Goal: Check status: Check status

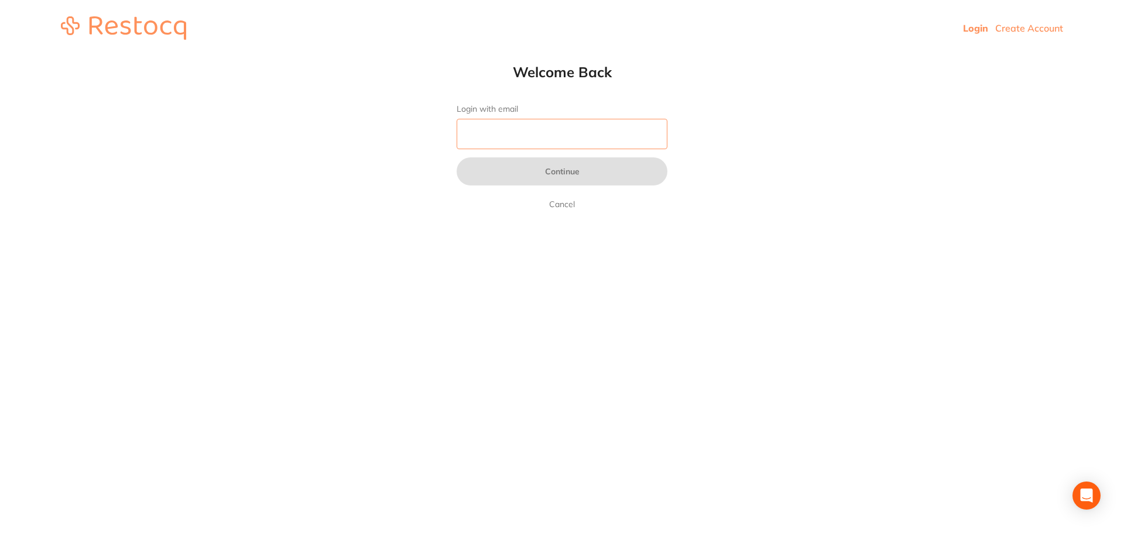
click at [517, 135] on input "Login with email" at bounding box center [562, 134] width 211 height 30
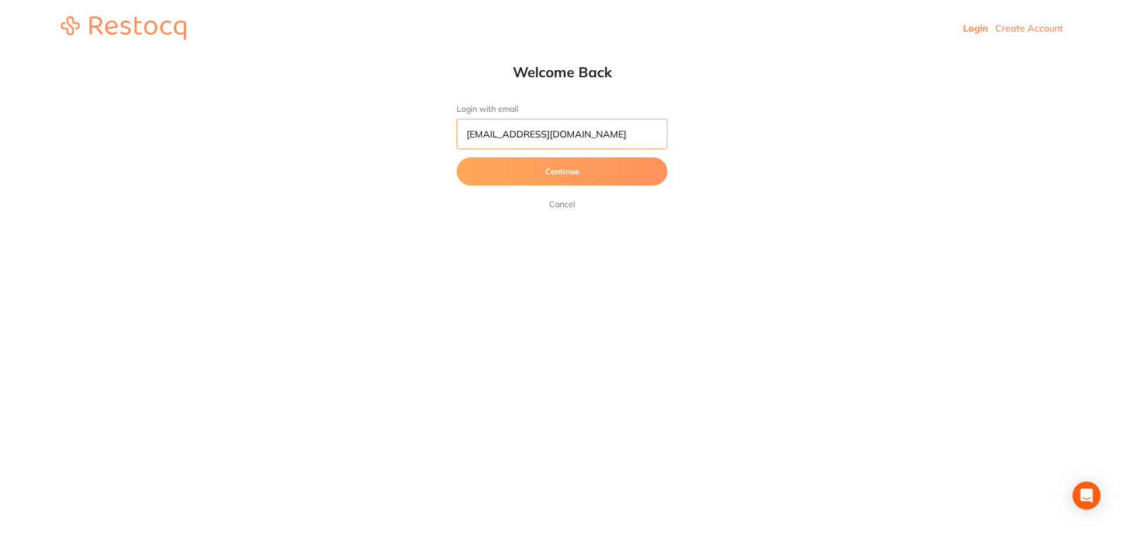
click at [461, 138] on input "[EMAIL_ADDRESS][DOMAIN_NAME]" at bounding box center [562, 134] width 211 height 30
type input "[EMAIL_ADDRESS][DOMAIN_NAME]"
click at [563, 166] on button "Continue" at bounding box center [562, 171] width 211 height 28
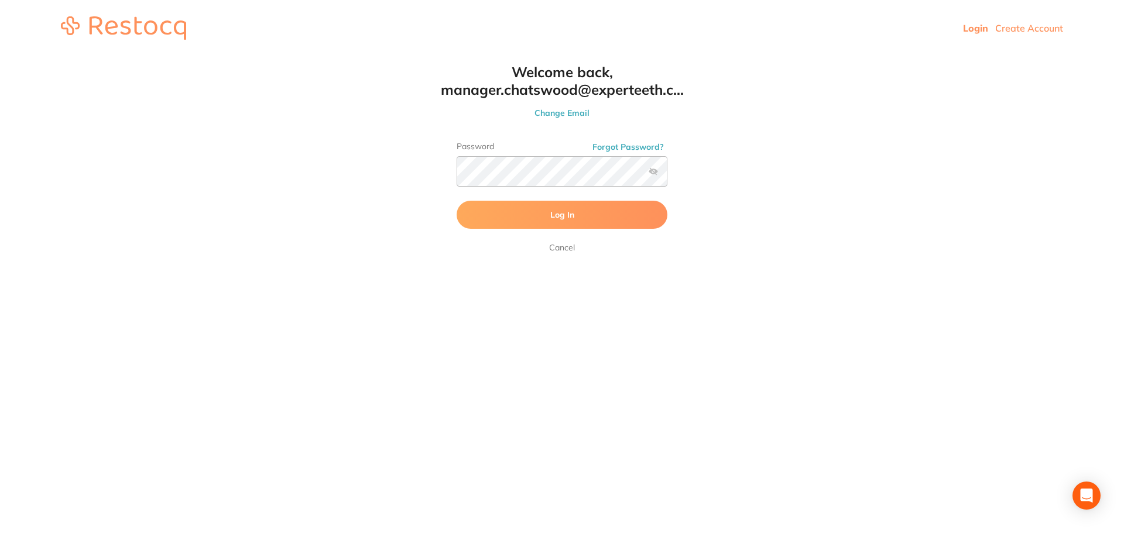
click at [604, 211] on button "Log In" at bounding box center [562, 215] width 211 height 28
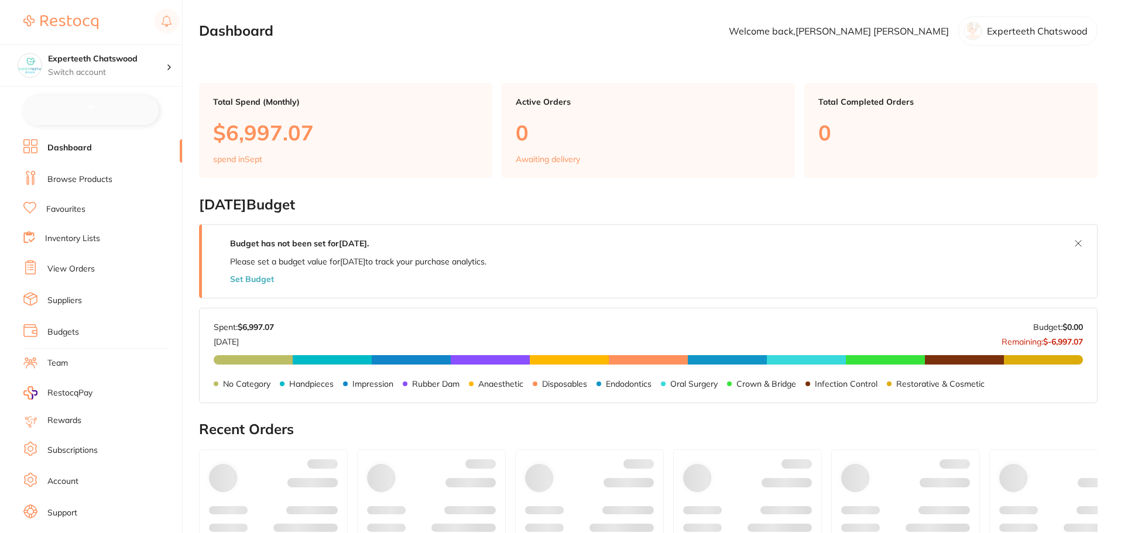
checkbox input "false"
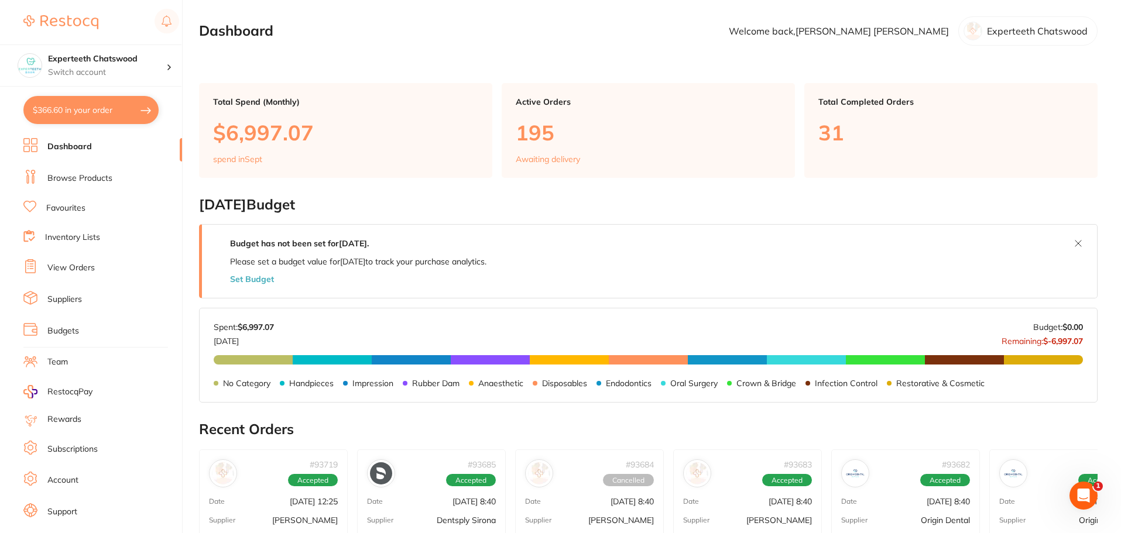
click at [64, 150] on link "Dashboard" at bounding box center [69, 147] width 44 height 12
click at [80, 152] on link "Dashboard" at bounding box center [69, 147] width 44 height 12
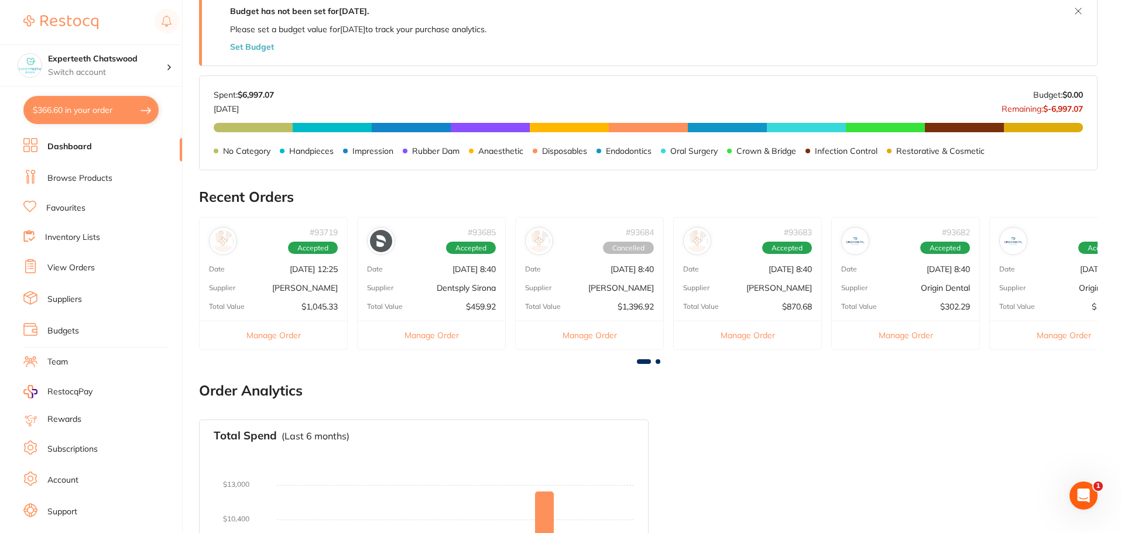
scroll to position [234, 0]
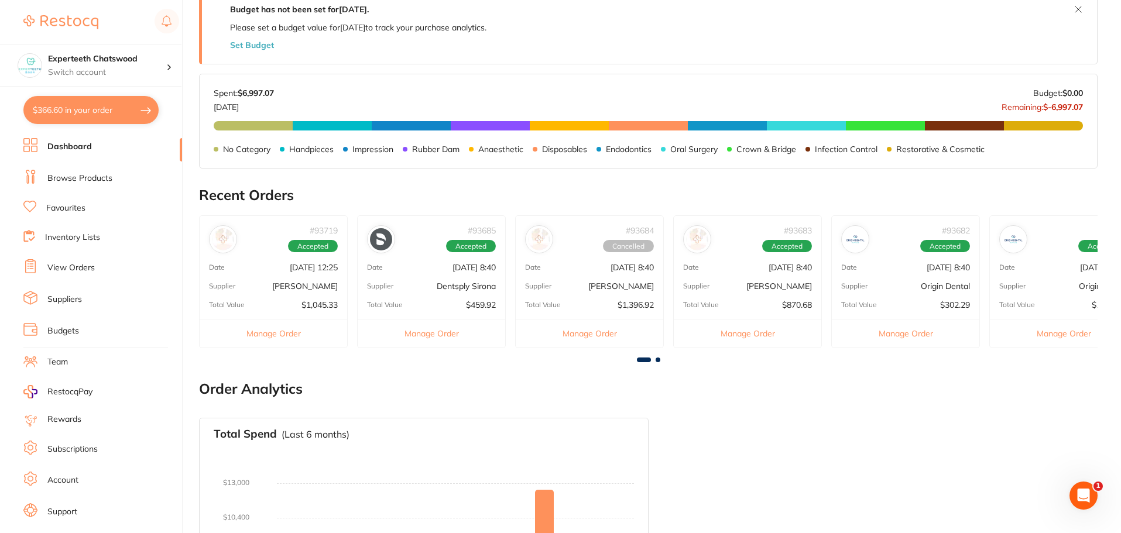
click at [656, 361] on span at bounding box center [658, 360] width 5 height 5
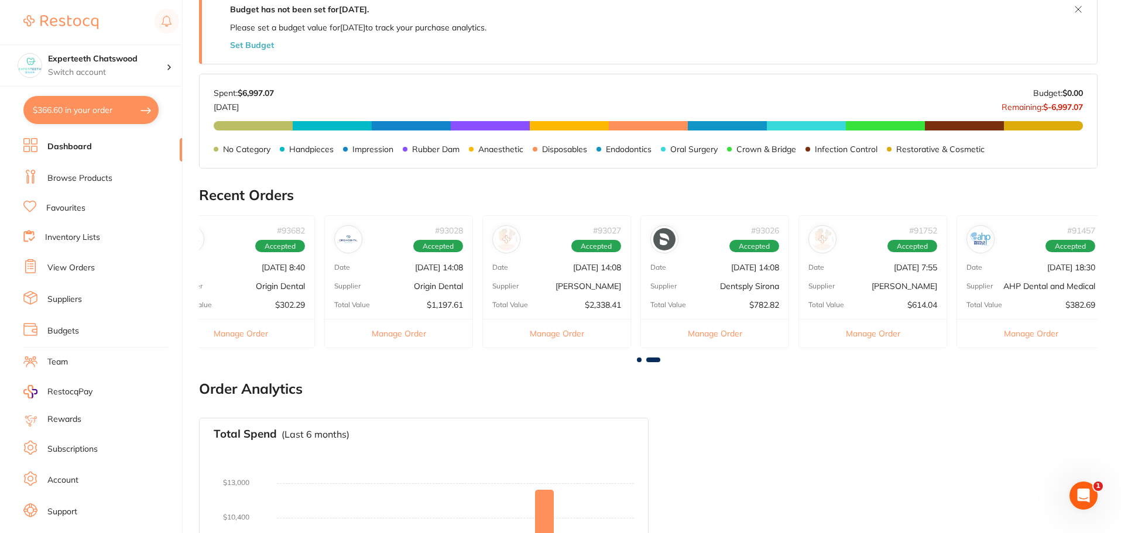
scroll to position [0, 673]
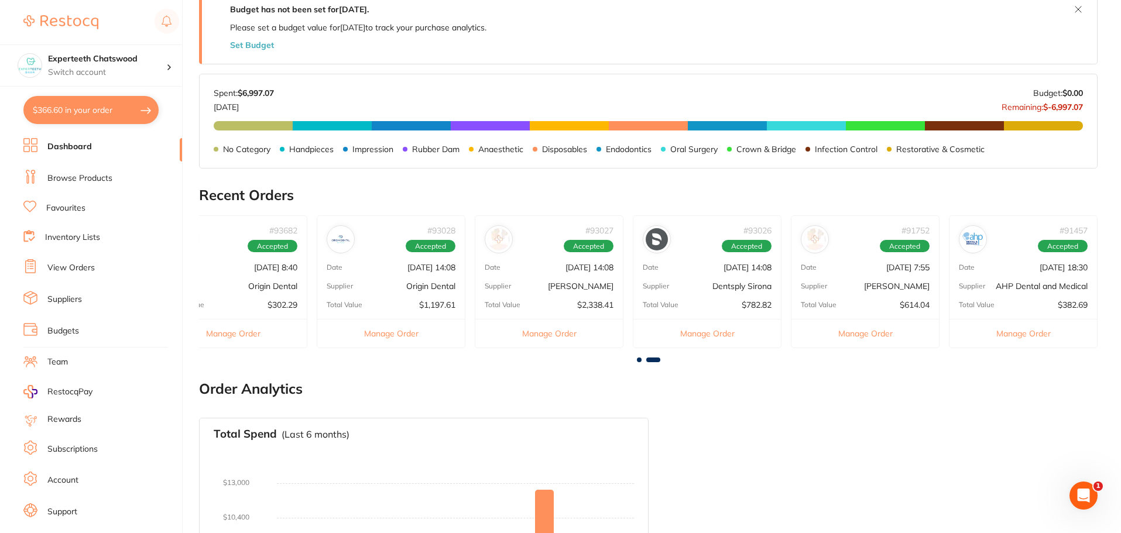
click at [656, 361] on span at bounding box center [653, 360] width 14 height 5
drag, startPoint x: 656, startPoint y: 361, endPoint x: 667, endPoint y: 361, distance: 11.7
click at [667, 361] on div at bounding box center [648, 360] width 899 height 5
click at [664, 360] on div at bounding box center [648, 360] width 899 height 5
click at [662, 360] on div at bounding box center [648, 360] width 899 height 5
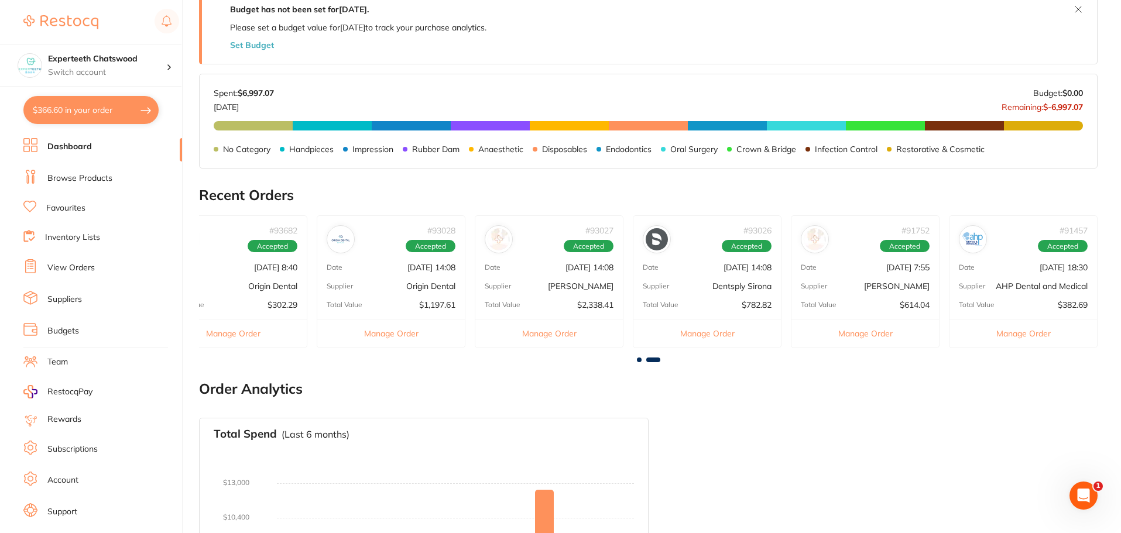
click at [660, 360] on div at bounding box center [648, 360] width 899 height 5
drag, startPoint x: 1048, startPoint y: 268, endPoint x: 790, endPoint y: 280, distance: 258.4
click at [790, 280] on div "# 93719 Accepted Date [DATE] 12:25 Supplier [PERSON_NAME] Total Value $1,045.33…" at bounding box center [648, 286] width 899 height 142
click at [1111, 275] on main "Dashboard Welcome back, [PERSON_NAME] Experteeth Chatswood Total Spend (Monthly…" at bounding box center [660, 229] width 922 height 927
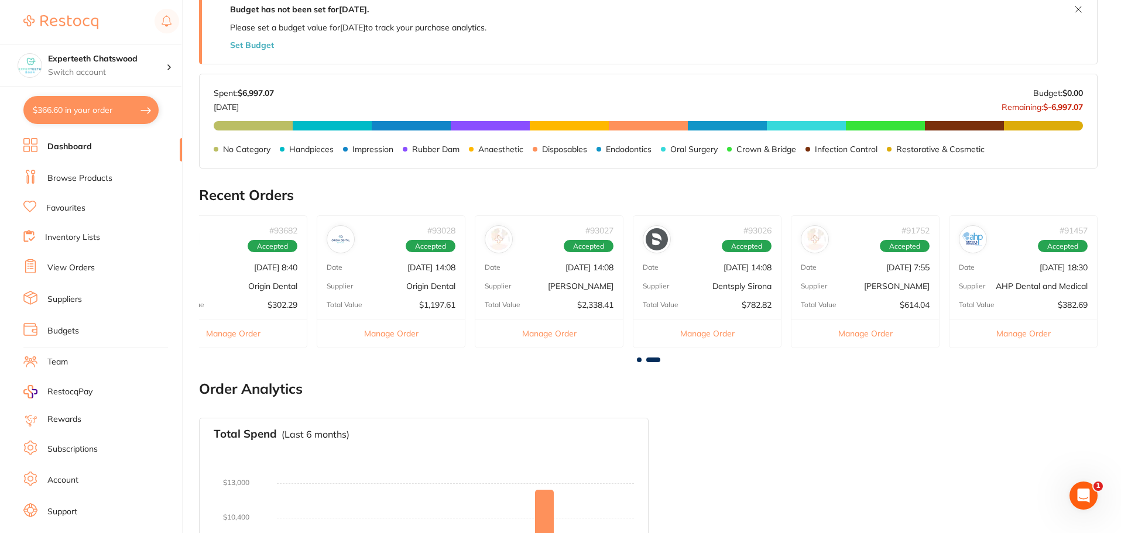
click at [1110, 285] on main "Dashboard Welcome back, [PERSON_NAME] Experteeth Chatswood Total Spend (Monthly…" at bounding box center [660, 229] width 922 height 927
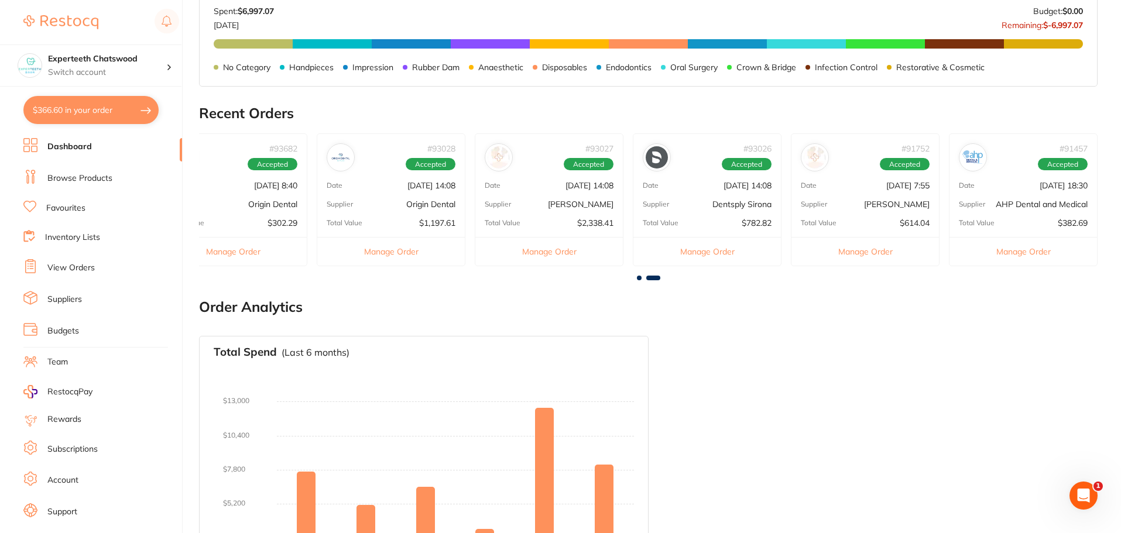
scroll to position [394, 0]
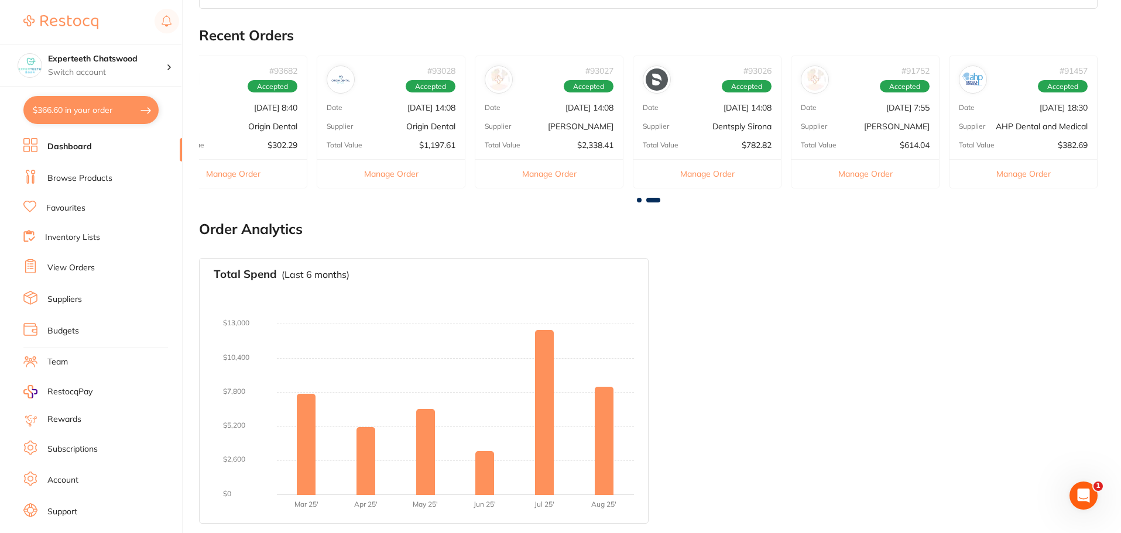
click at [660, 203] on main "Dashboard Welcome back, [PERSON_NAME] Experteeth Chatswood Total Spend (Monthly…" at bounding box center [660, 69] width 922 height 927
click at [639, 200] on span at bounding box center [639, 200] width 5 height 5
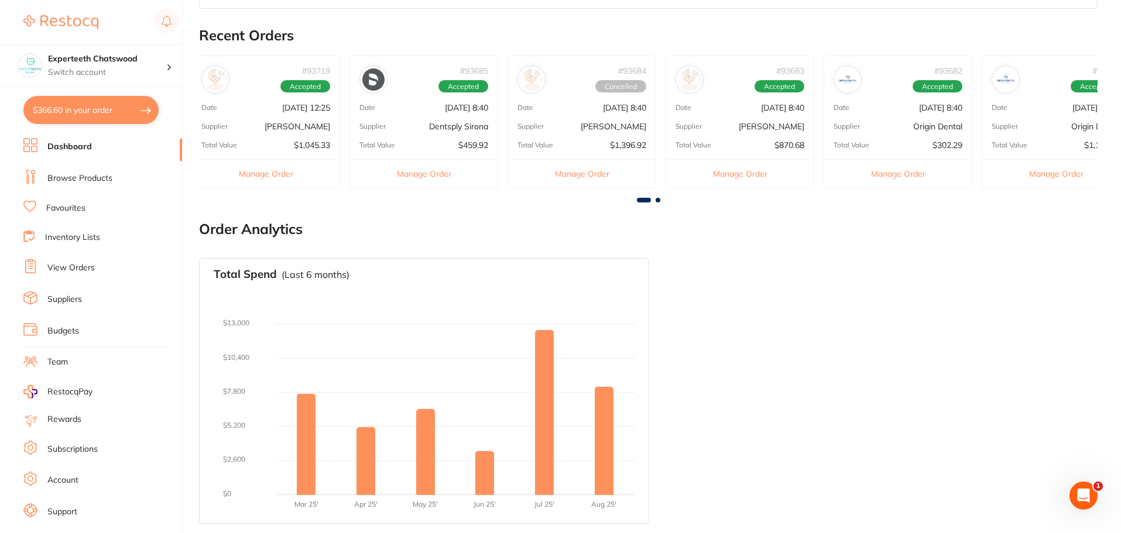
scroll to position [0, 0]
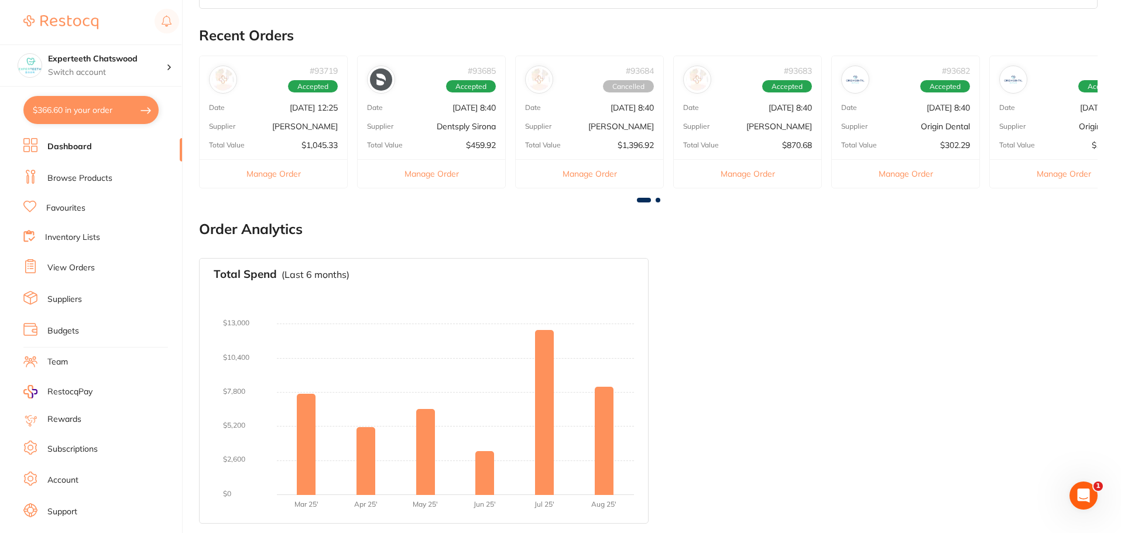
click at [660, 200] on div at bounding box center [648, 200] width 899 height 5
click at [659, 200] on span at bounding box center [658, 200] width 5 height 5
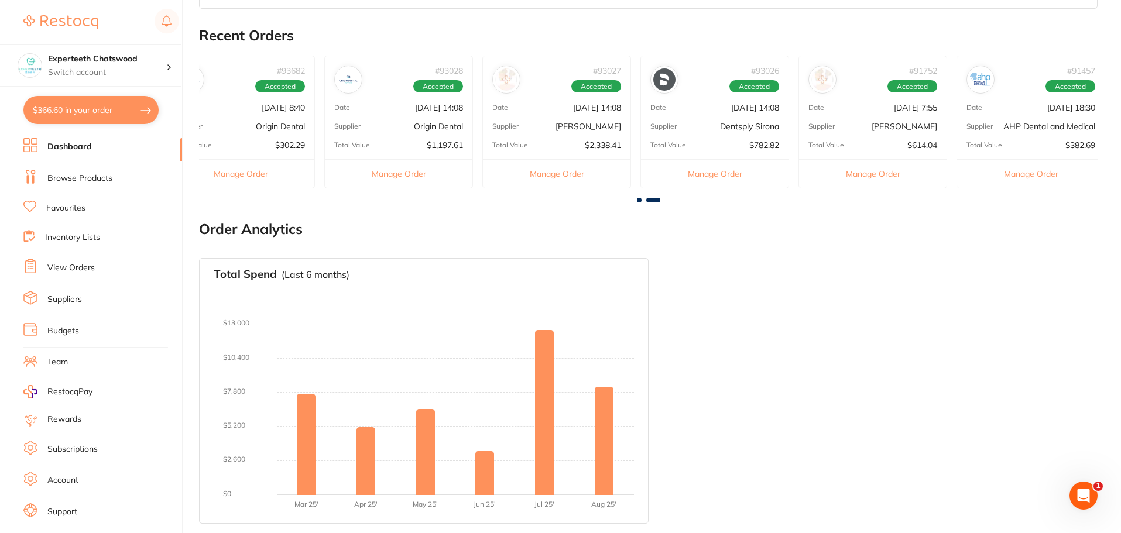
scroll to position [0, 673]
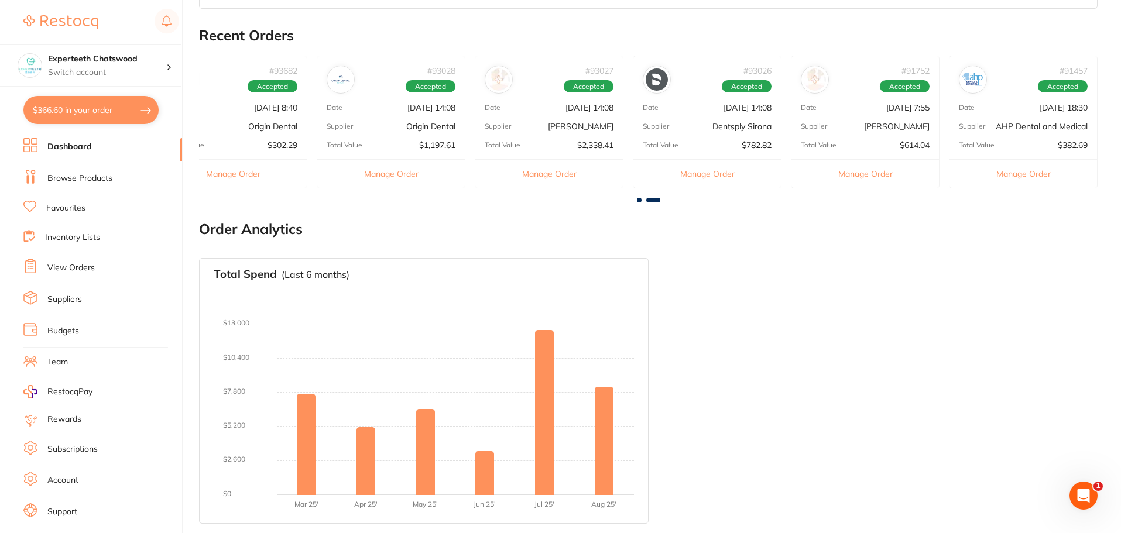
click at [80, 265] on link "View Orders" at bounding box center [70, 268] width 47 height 12
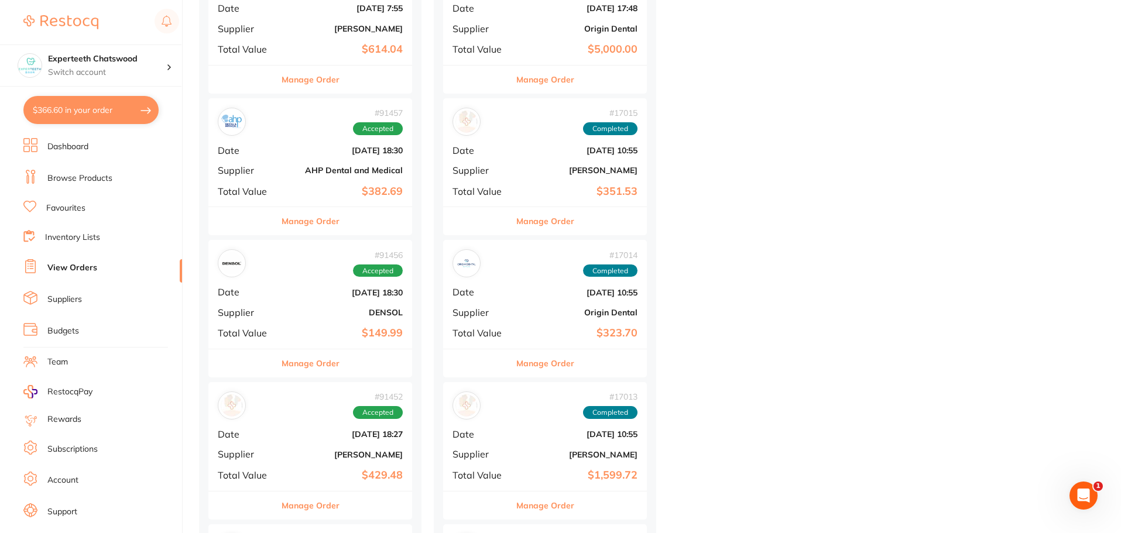
scroll to position [1229, 0]
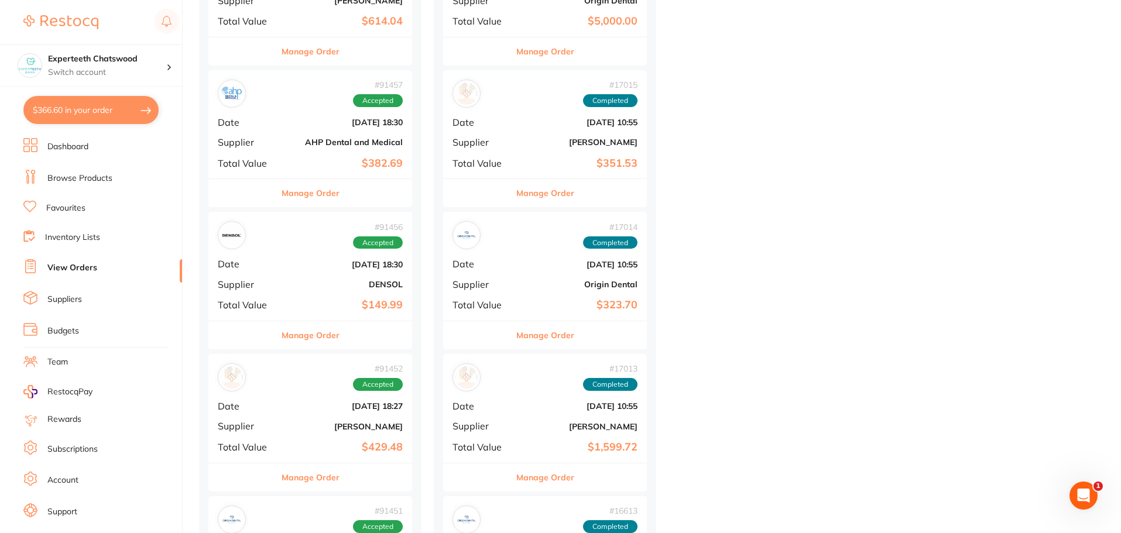
click at [286, 251] on div "# 91456 Accepted Date [DATE] 18:30 Supplier DENSOL Total Value $149.99" at bounding box center [310, 266] width 204 height 108
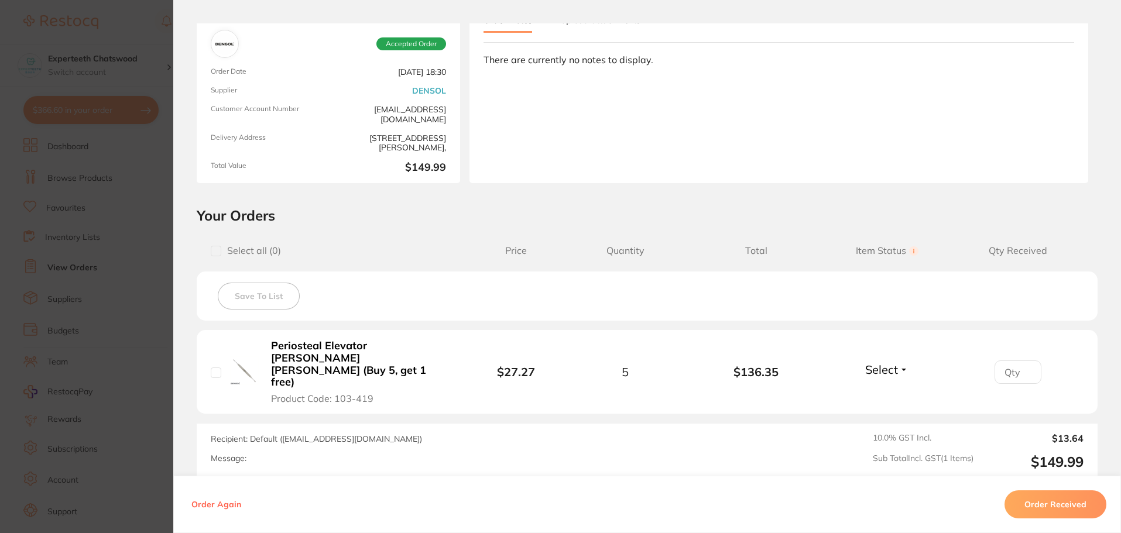
scroll to position [60, 0]
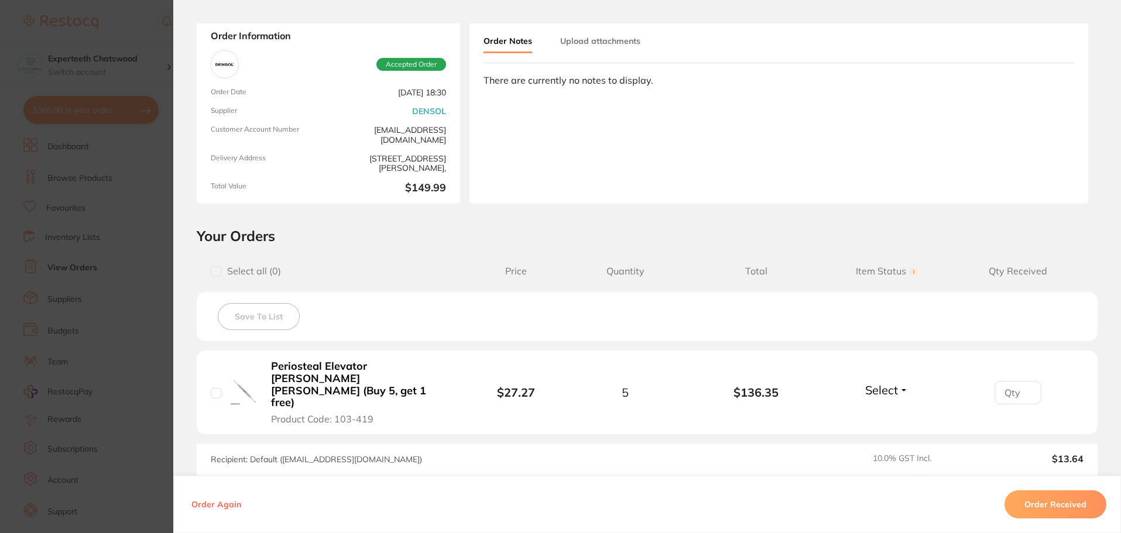
click at [133, 277] on section "Order ID: Restocq- 91456 Order Information Accepted Order Order Date [DATE] 18:…" at bounding box center [560, 266] width 1121 height 533
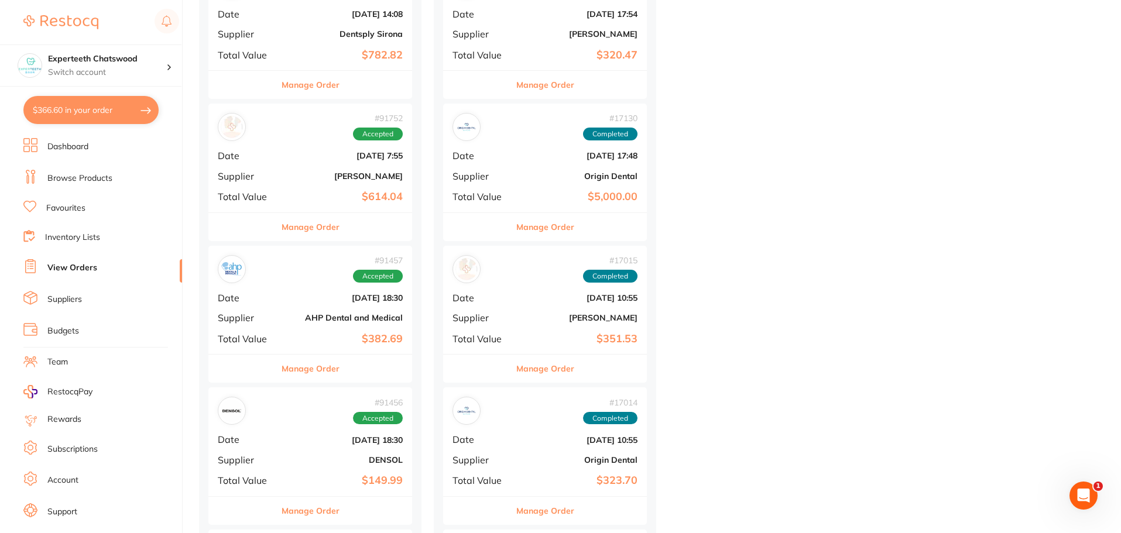
scroll to position [20, 0]
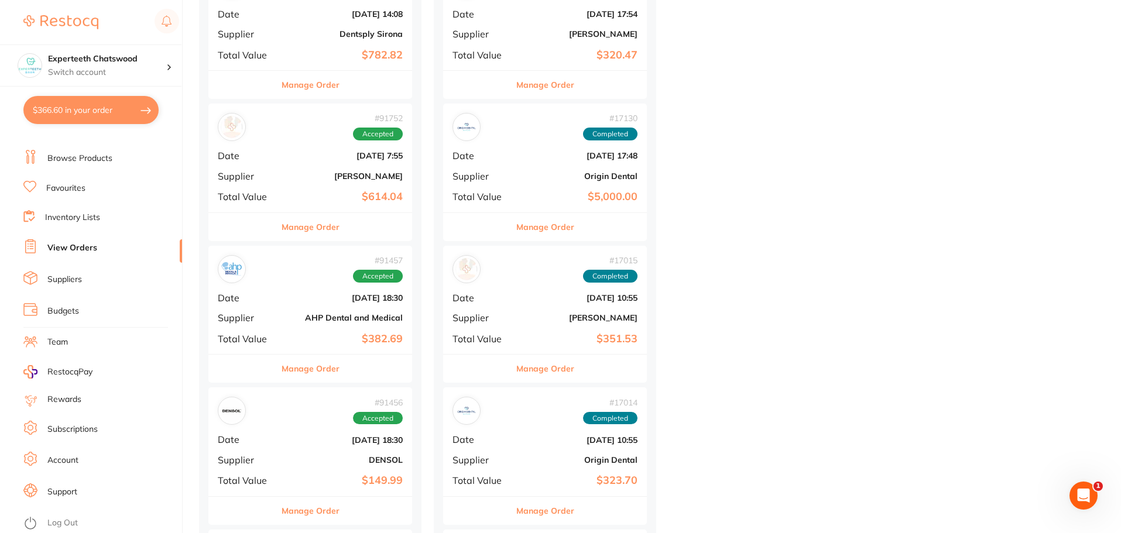
click at [50, 488] on link "Support" at bounding box center [62, 492] width 30 height 12
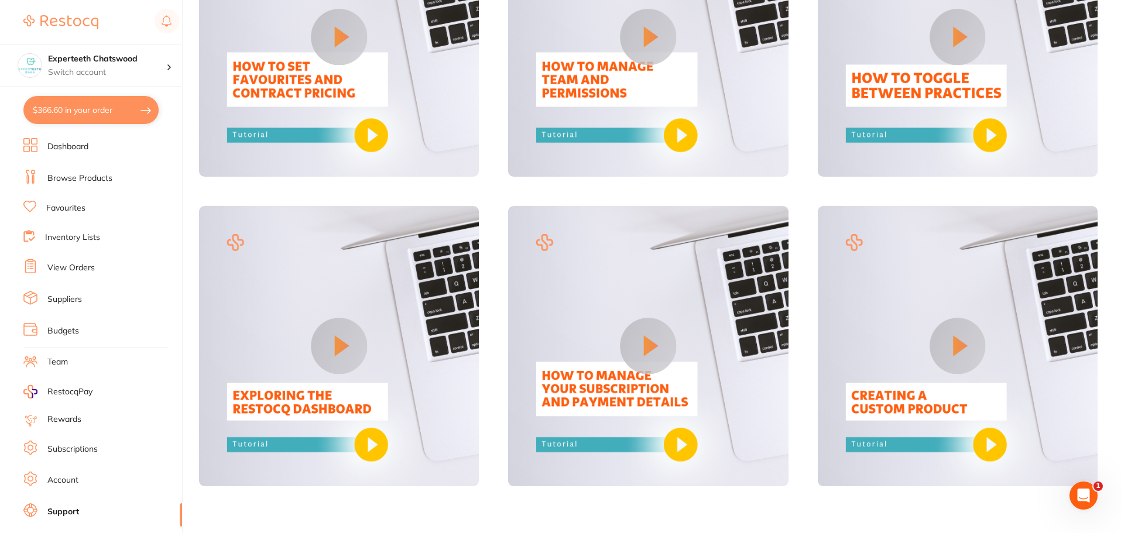
scroll to position [666, 0]
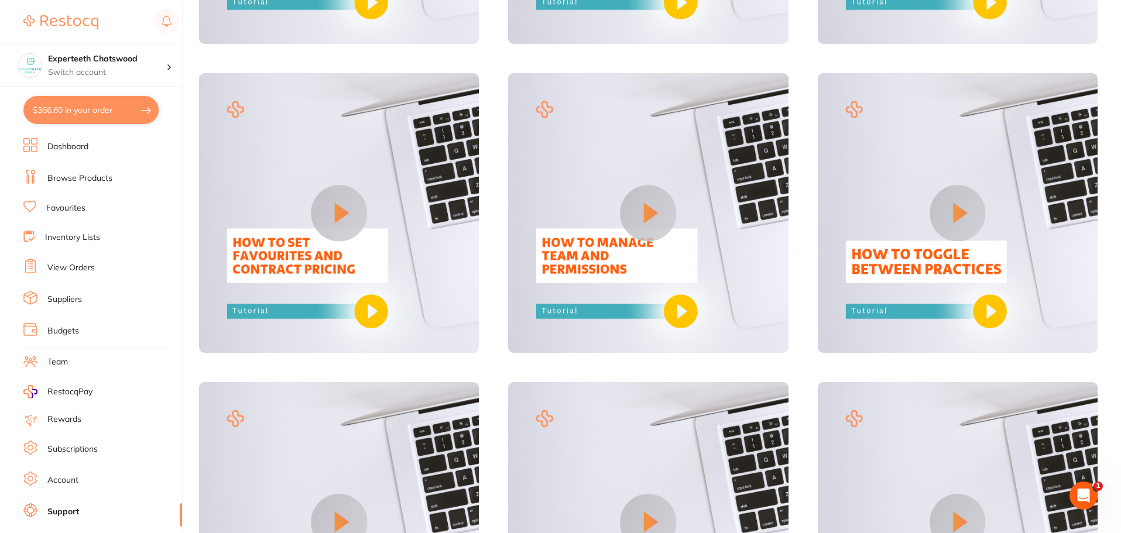
click at [57, 266] on link "View Orders" at bounding box center [70, 268] width 47 height 12
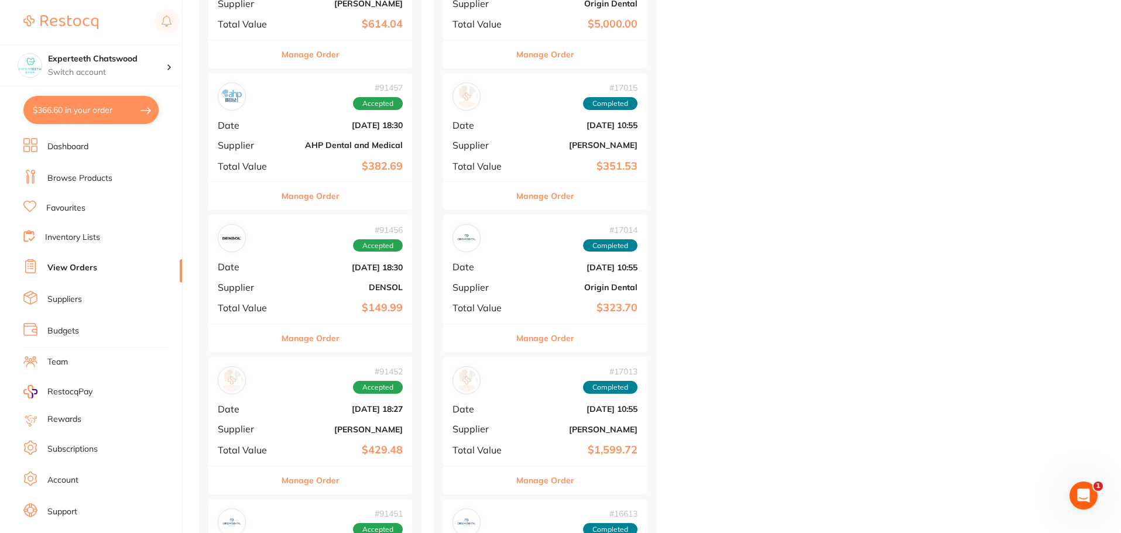
scroll to position [1229, 0]
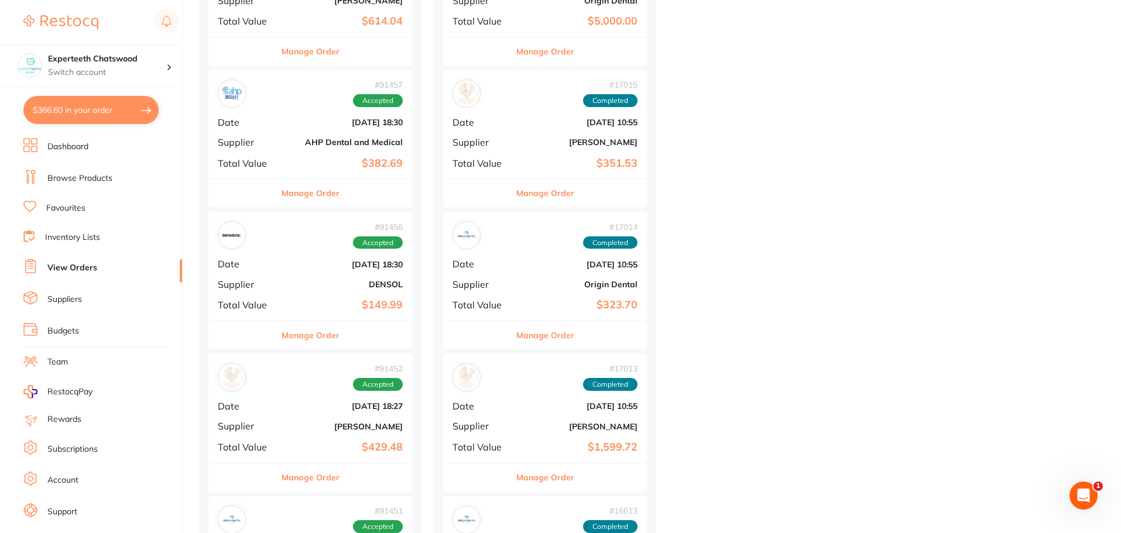
click at [229, 279] on span "Supplier" at bounding box center [247, 284] width 59 height 11
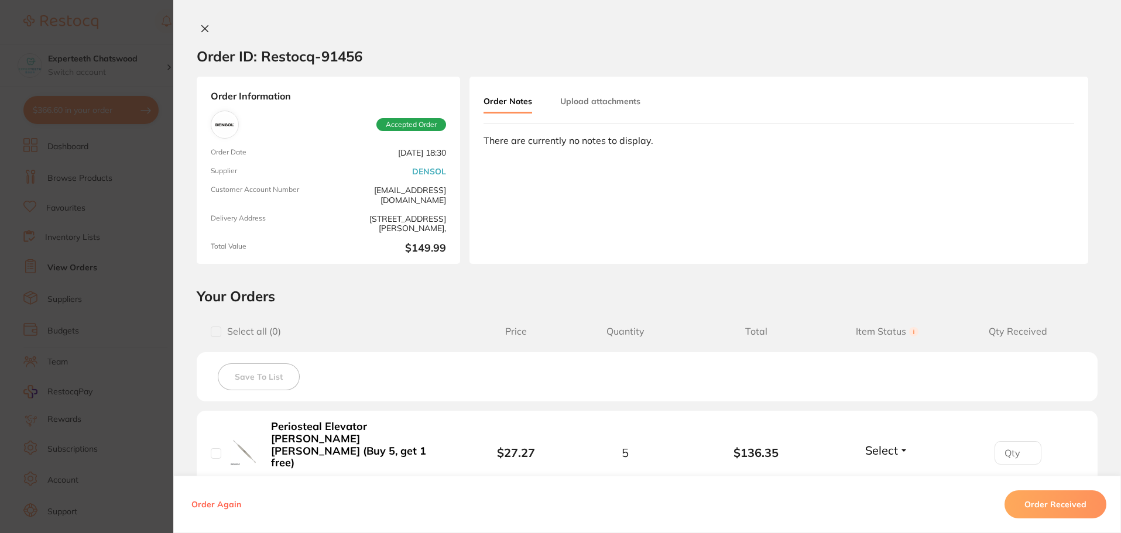
click at [424, 174] on link "DENSOL" at bounding box center [429, 171] width 34 height 9
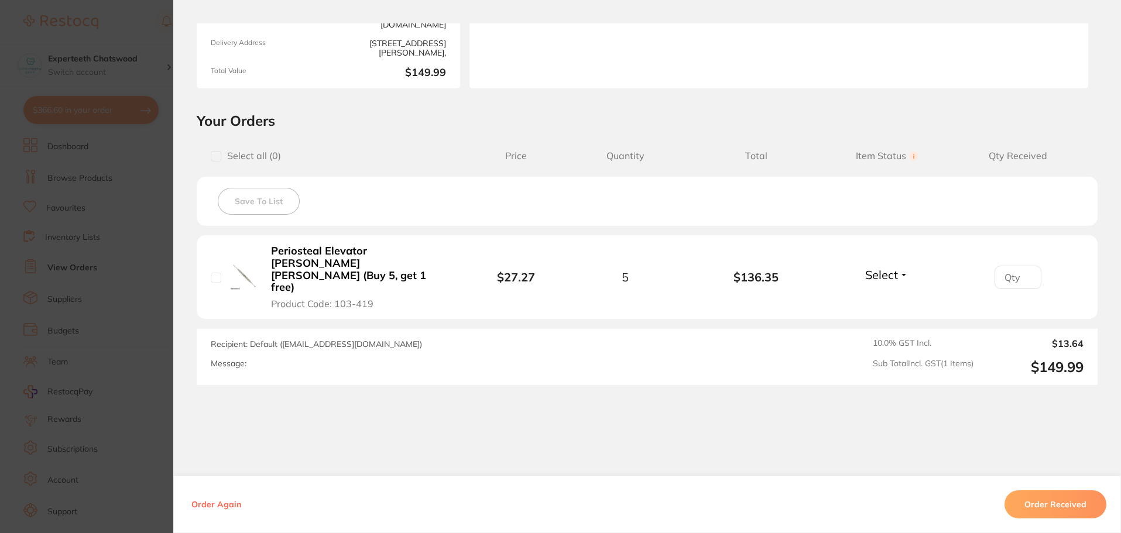
scroll to position [177, 0]
click at [596, 368] on div "Order ID: Restocq- 91456 Order Information Accepted Order Order Date [DATE] 18:…" at bounding box center [647, 278] width 948 height 510
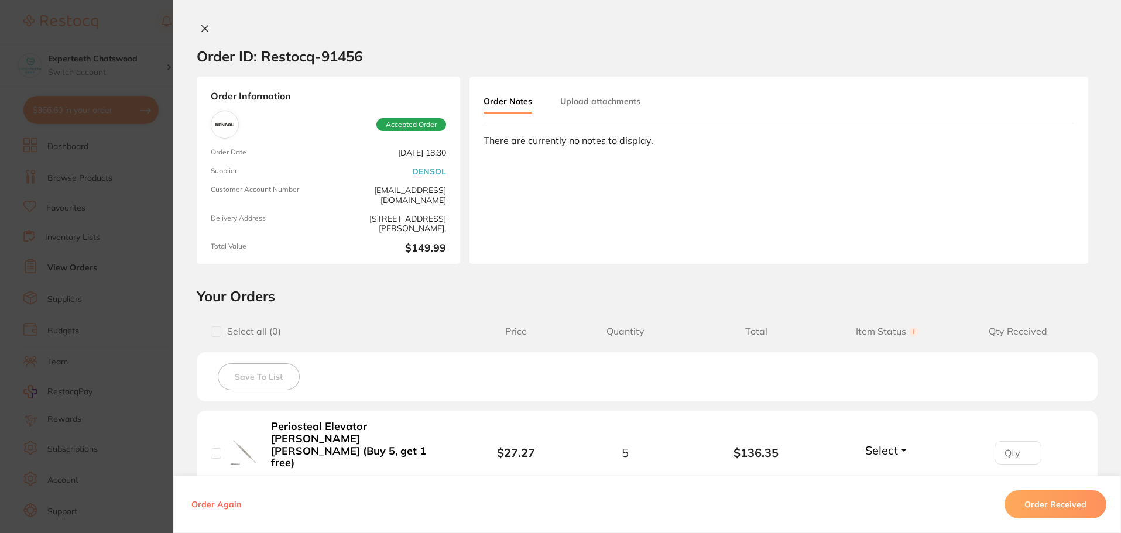
scroll to position [1171, 0]
click at [200, 32] on icon at bounding box center [204, 28] width 9 height 9
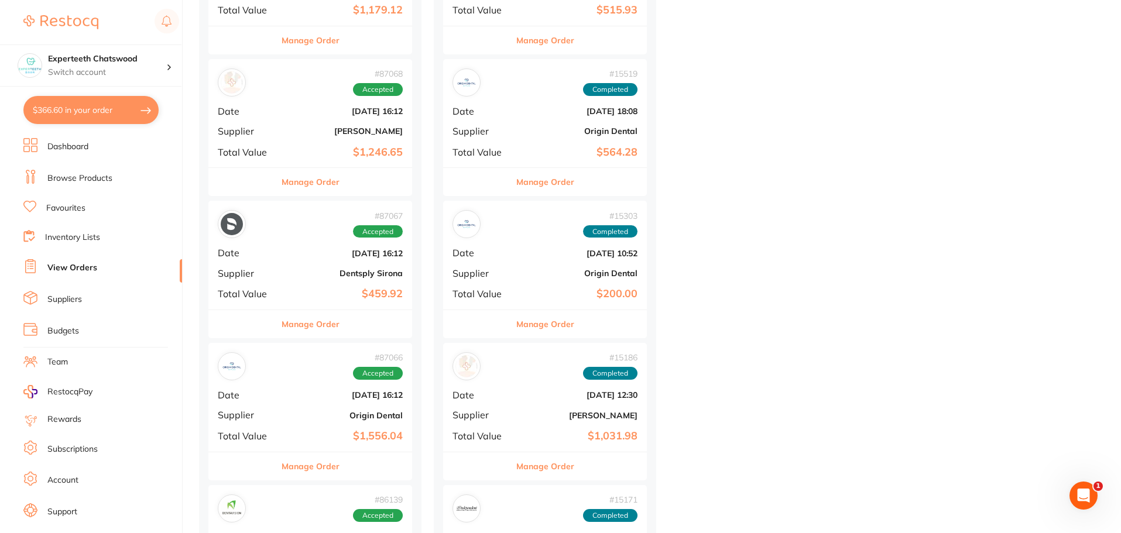
scroll to position [3571, 0]
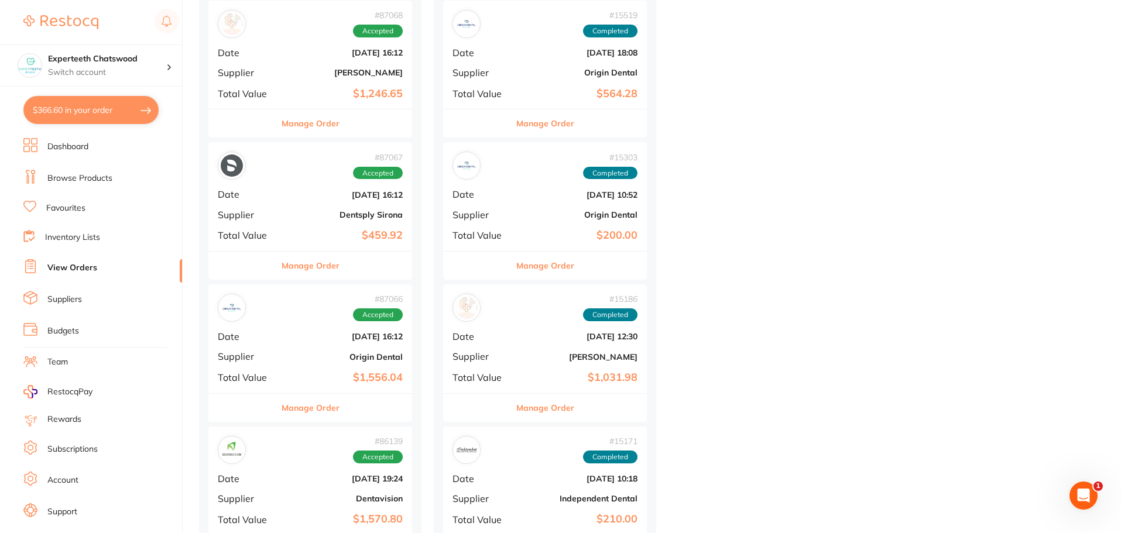
click at [296, 75] on b "[PERSON_NAME]" at bounding box center [344, 72] width 117 height 9
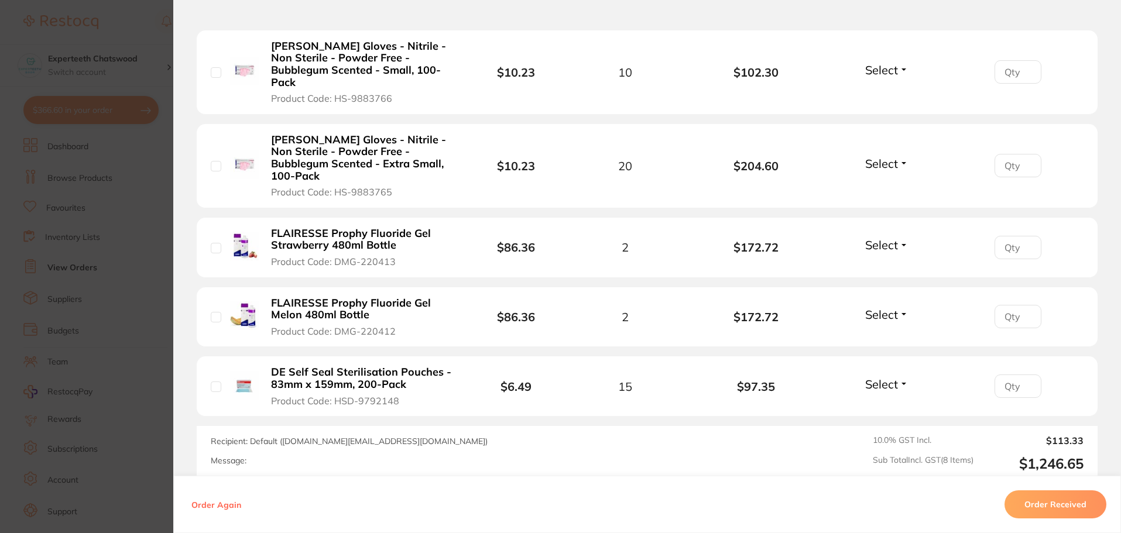
scroll to position [644, 0]
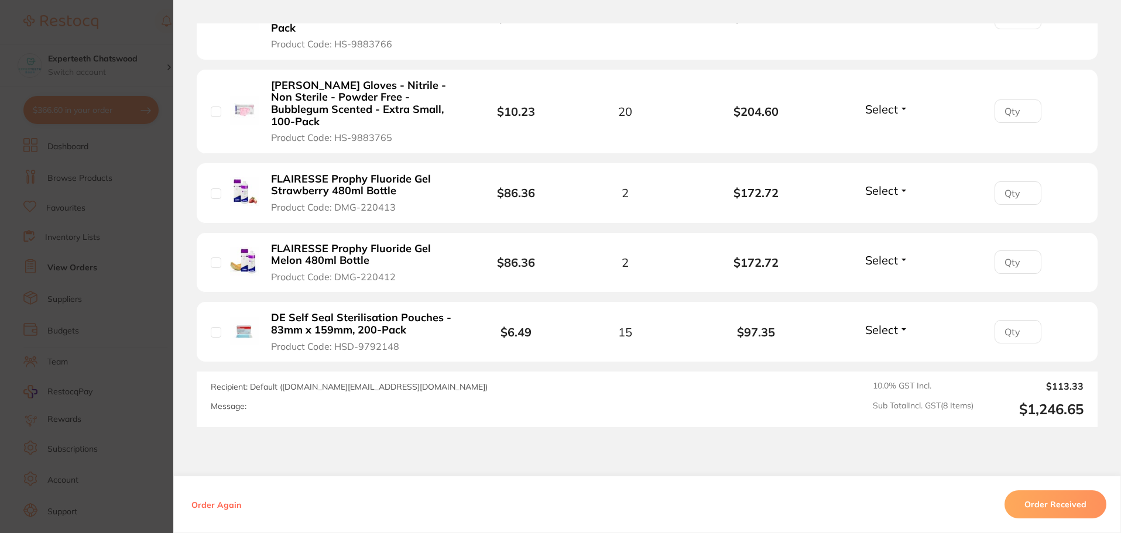
click at [126, 70] on section "Order ID: Restocq- 87068 Order Information Accepted Order Order Date [DATE] 16:…" at bounding box center [560, 266] width 1121 height 533
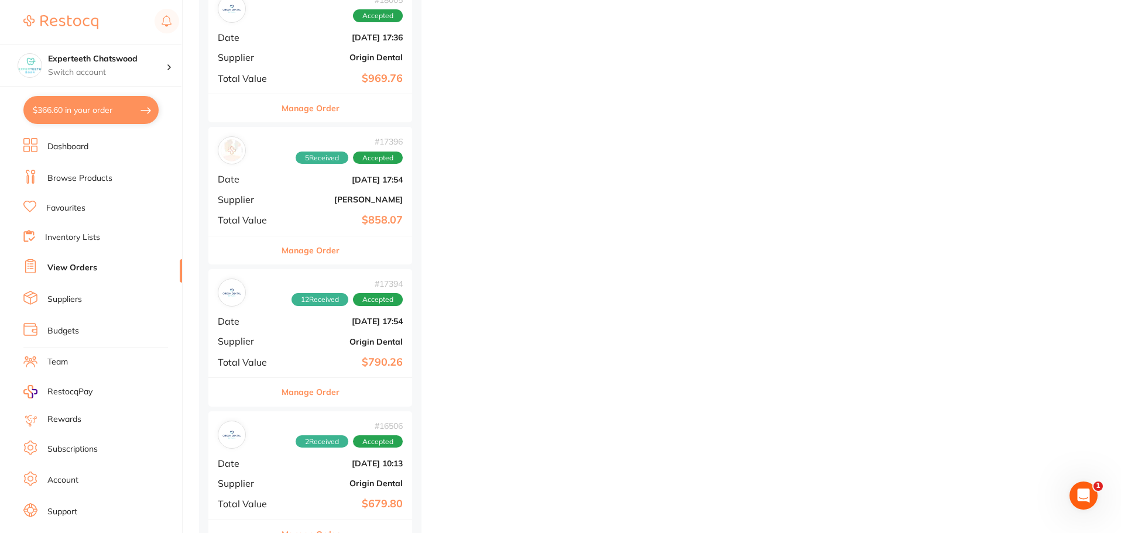
scroll to position [27331, 0]
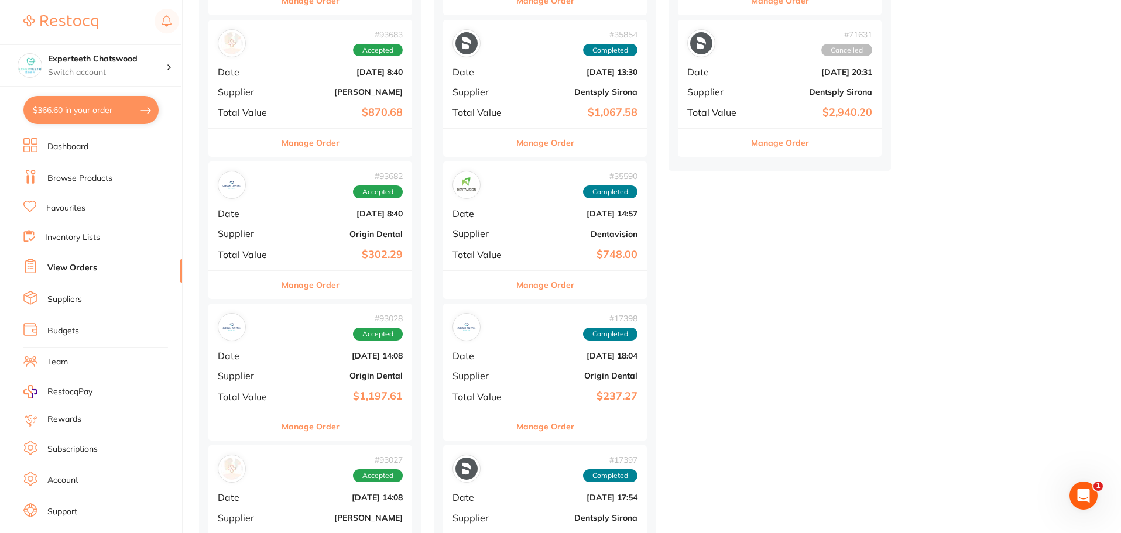
scroll to position [0, 0]
